Goal: Register for event/course

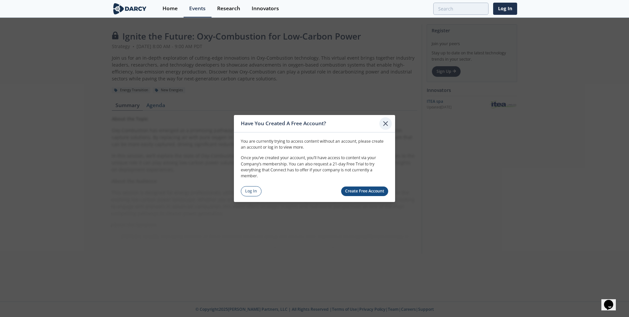
click at [387, 123] on icon at bounding box center [386, 123] width 8 height 8
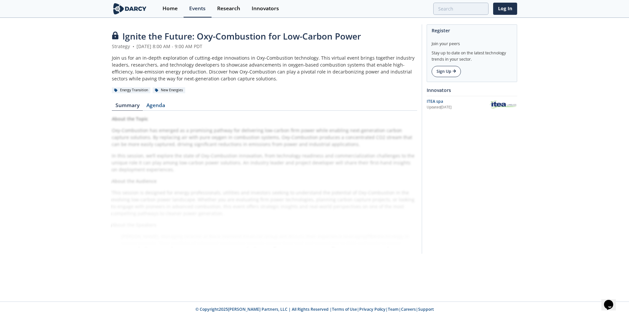
click at [442, 74] on link "Sign Up" at bounding box center [446, 71] width 29 height 11
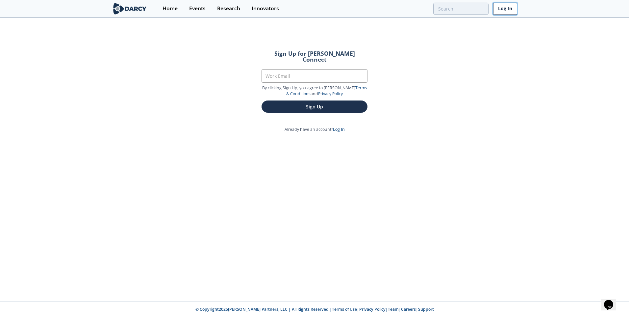
click at [500, 10] on link "Log In" at bounding box center [505, 9] width 24 height 12
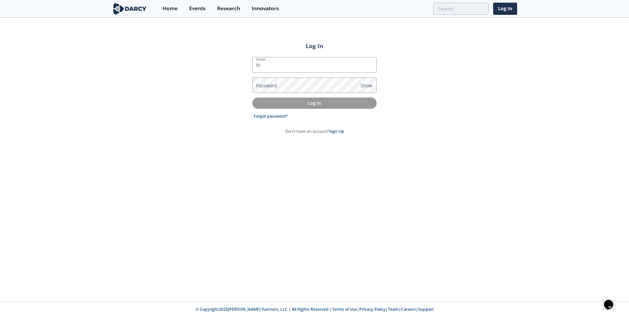
type input "[EMAIL_ADDRESS][DOMAIN_NAME]"
click at [272, 84] on label "Password" at bounding box center [266, 85] width 21 height 7
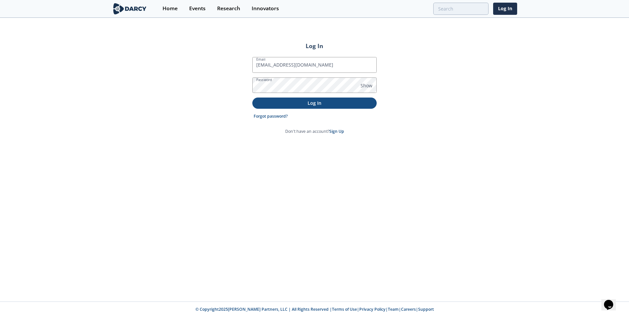
click at [311, 104] on p "Log In" at bounding box center [314, 102] width 115 height 7
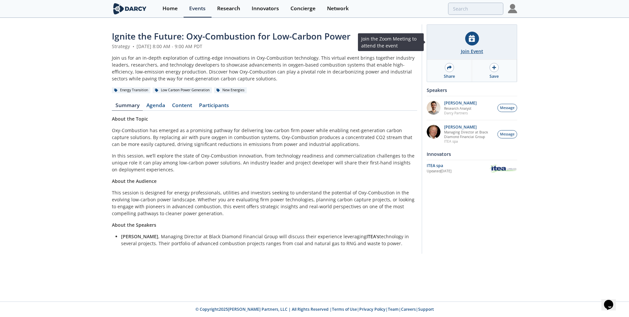
click at [476, 52] on div "Join Event" at bounding box center [472, 51] width 22 height 7
